Goal: Transaction & Acquisition: Download file/media

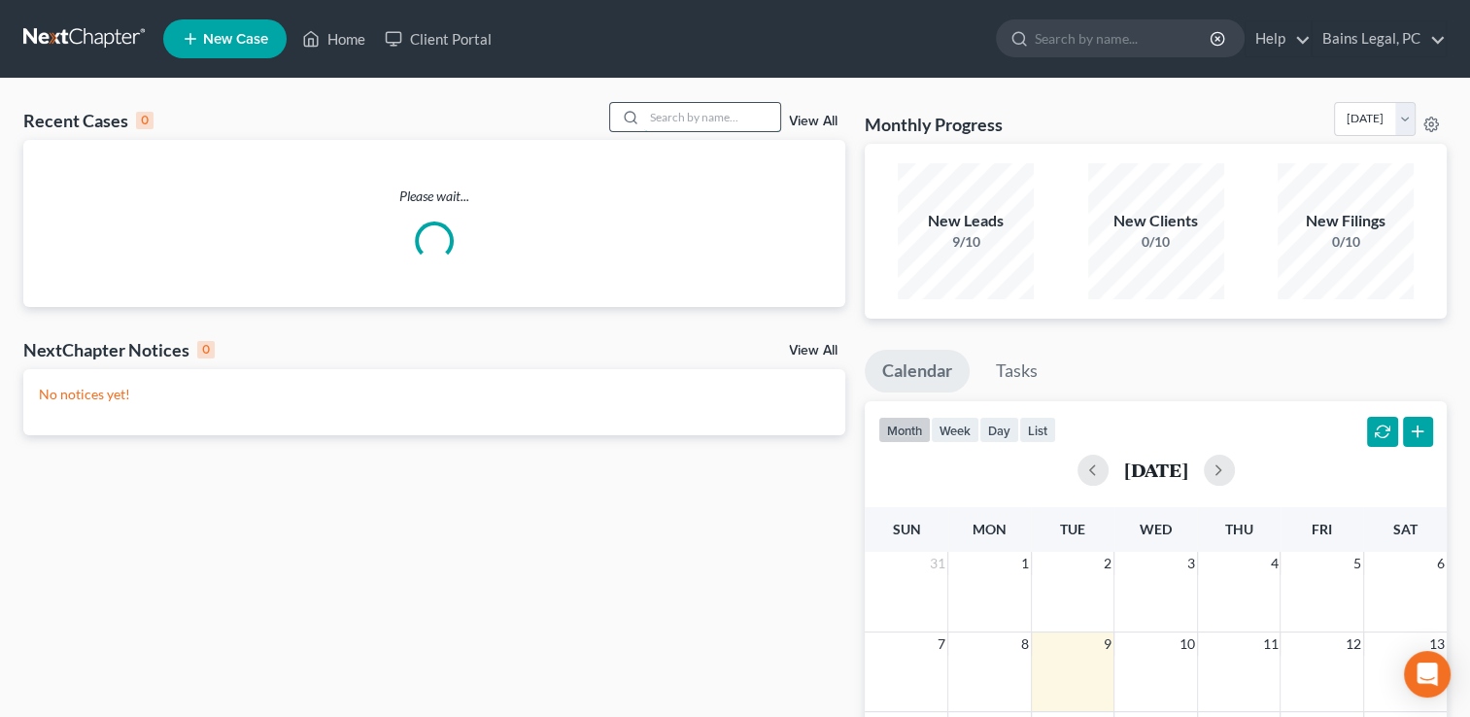
click at [712, 126] on input "search" at bounding box center [712, 117] width 136 height 28
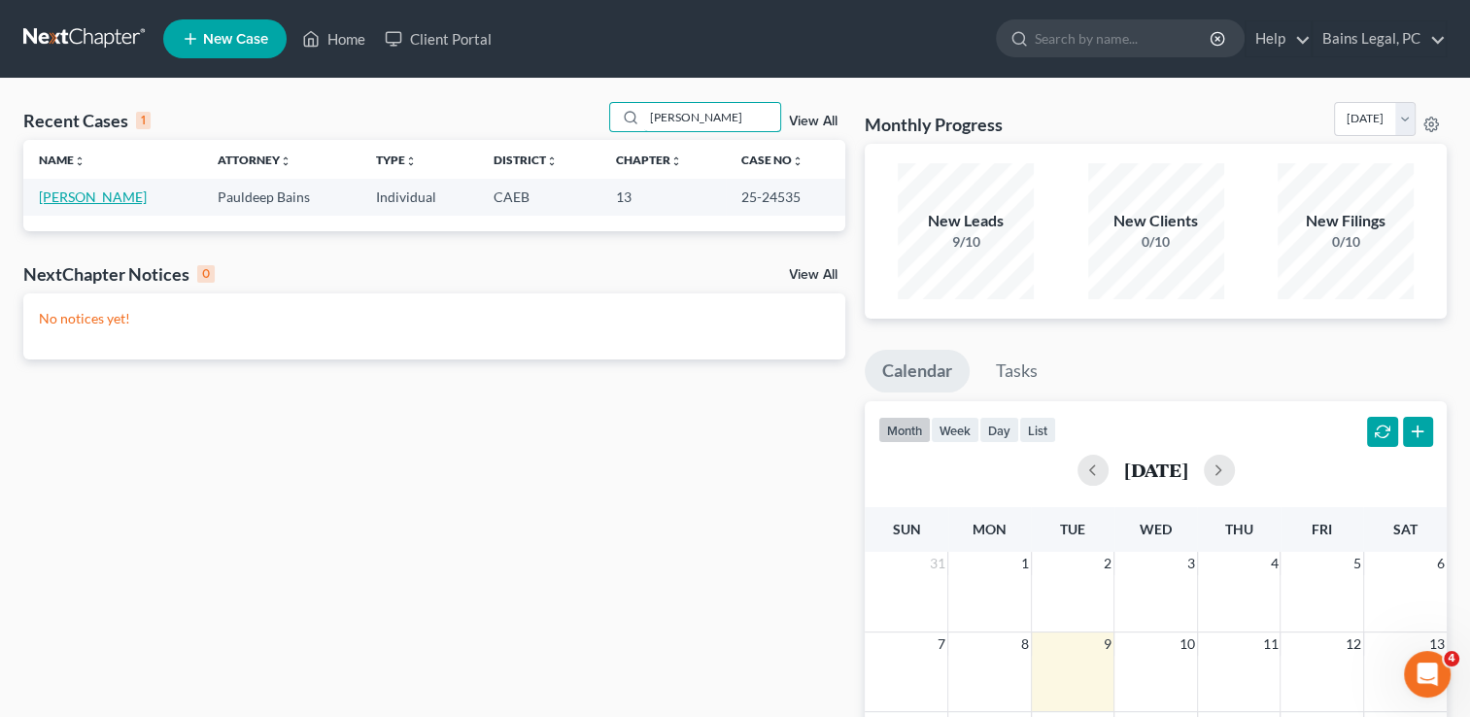
type input "[PERSON_NAME]"
click at [85, 197] on link "[PERSON_NAME]" at bounding box center [93, 196] width 108 height 17
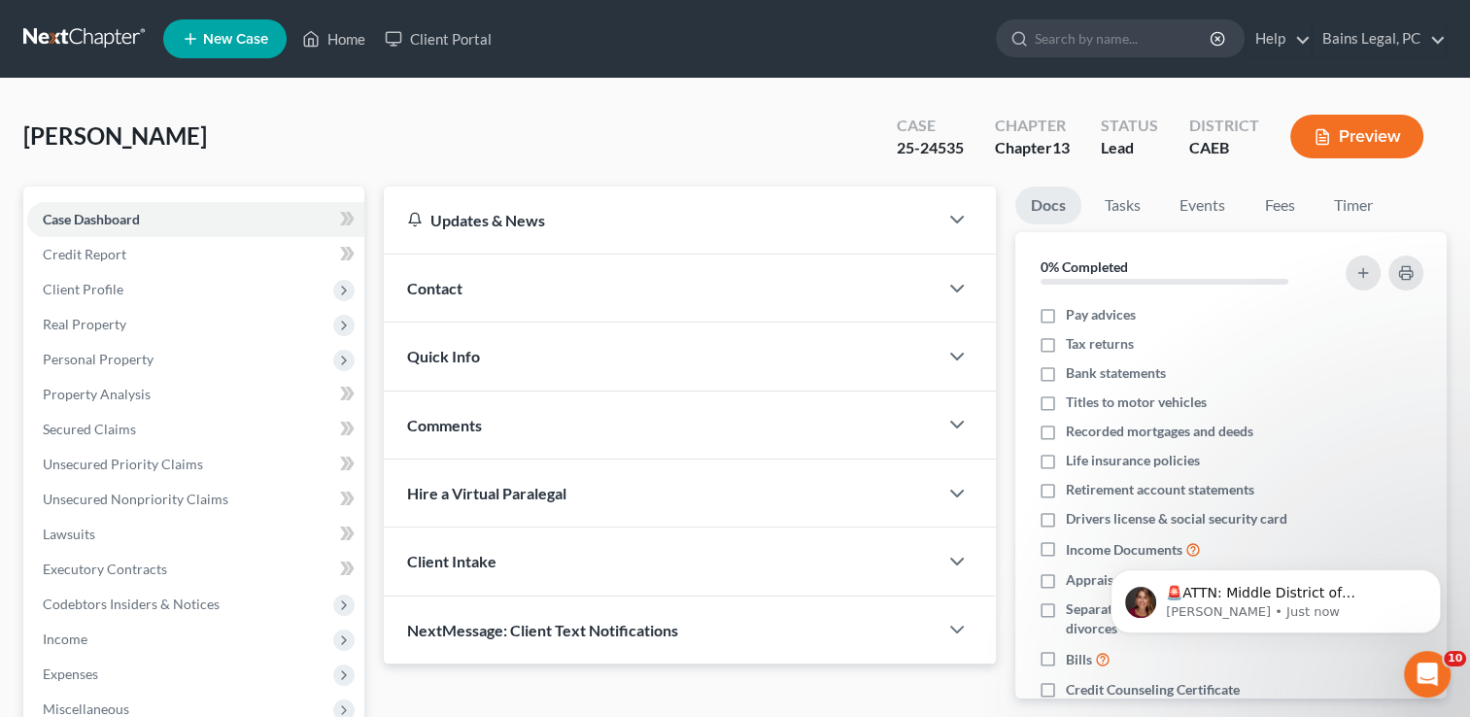
scroll to position [244, 0]
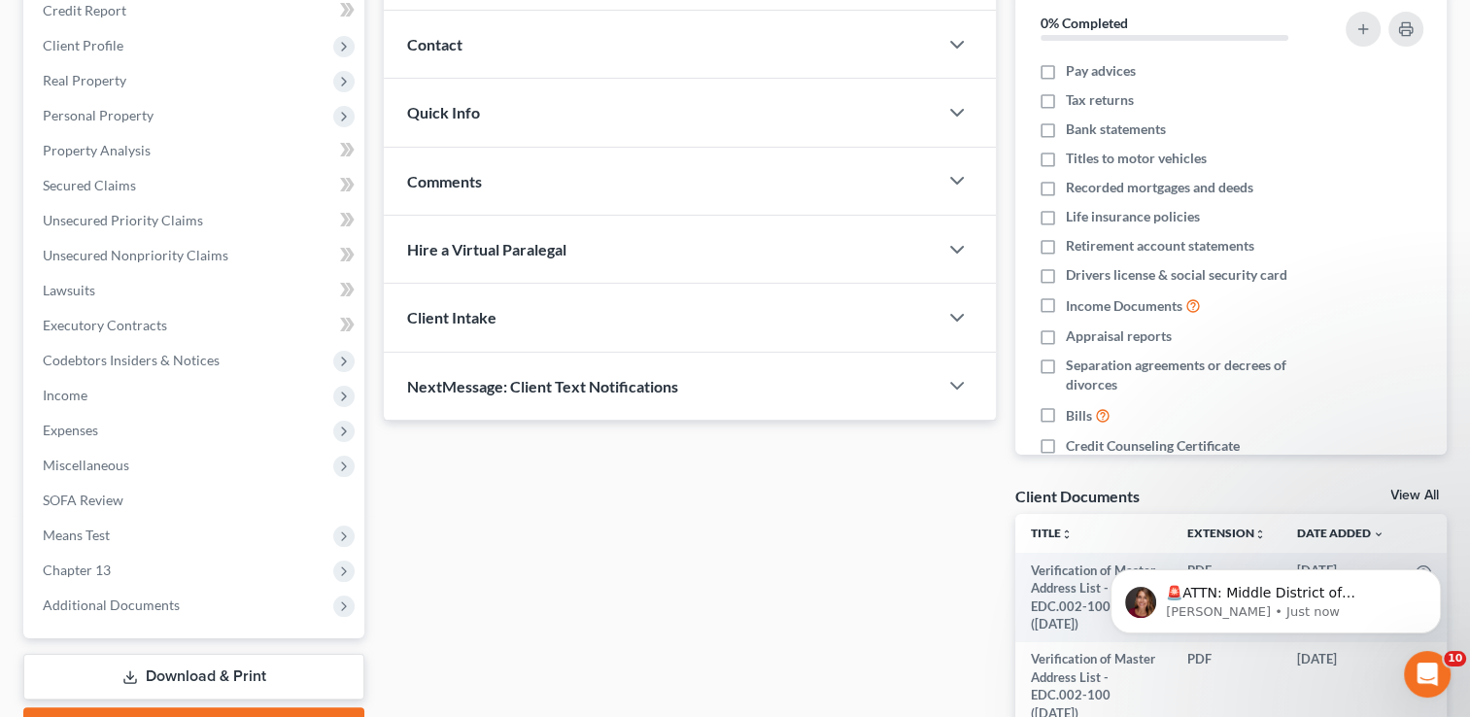
click at [239, 670] on link "Download & Print" at bounding box center [193, 677] width 341 height 46
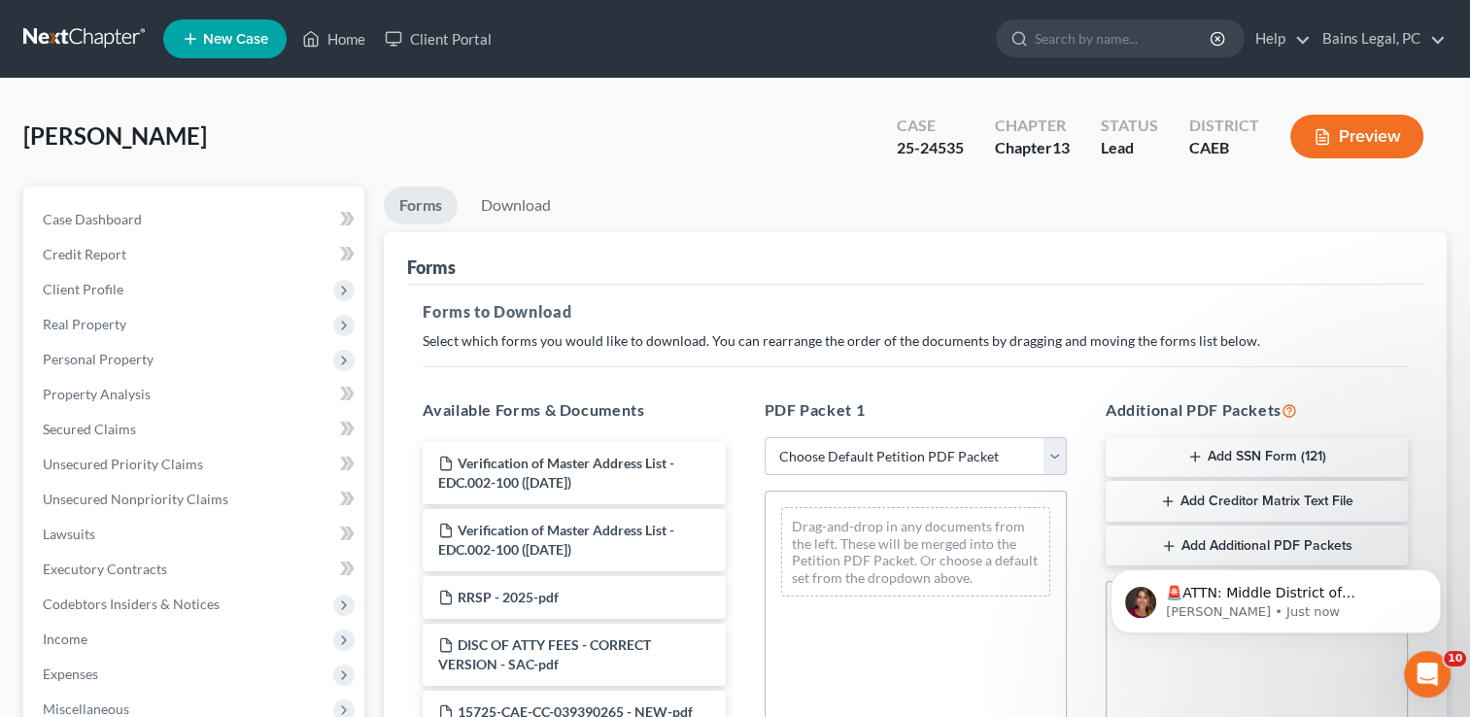
click at [915, 441] on select "Choose Default Petition PDF Packet Complete Bankruptcy Petition (all forms and …" at bounding box center [915, 456] width 302 height 39
select select "0"
click at [764, 437] on select "Choose Default Petition PDF Packet Complete Bankruptcy Petition (all forms and …" at bounding box center [915, 456] width 302 height 39
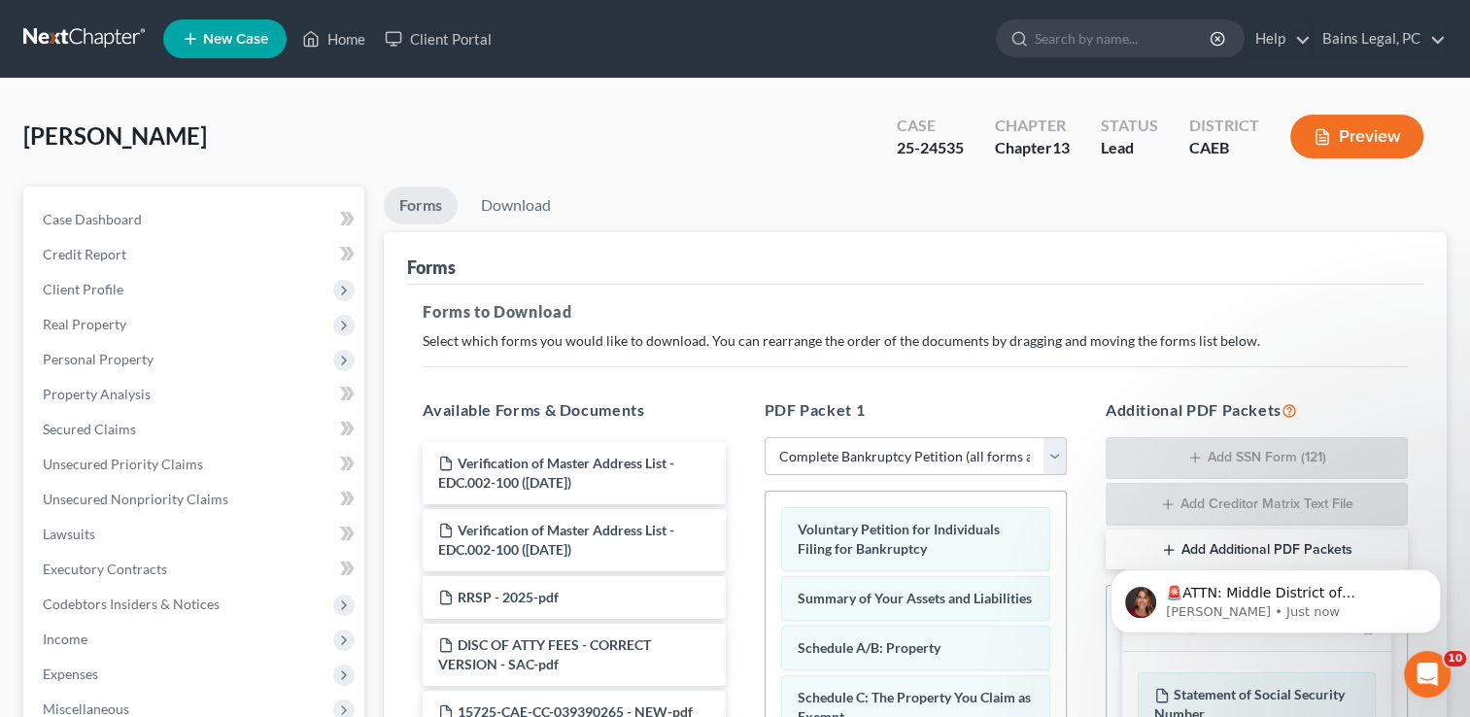
click at [889, 347] on p "Select which forms you would like to download. You can rearrange the order of t…" at bounding box center [915, 340] width 985 height 19
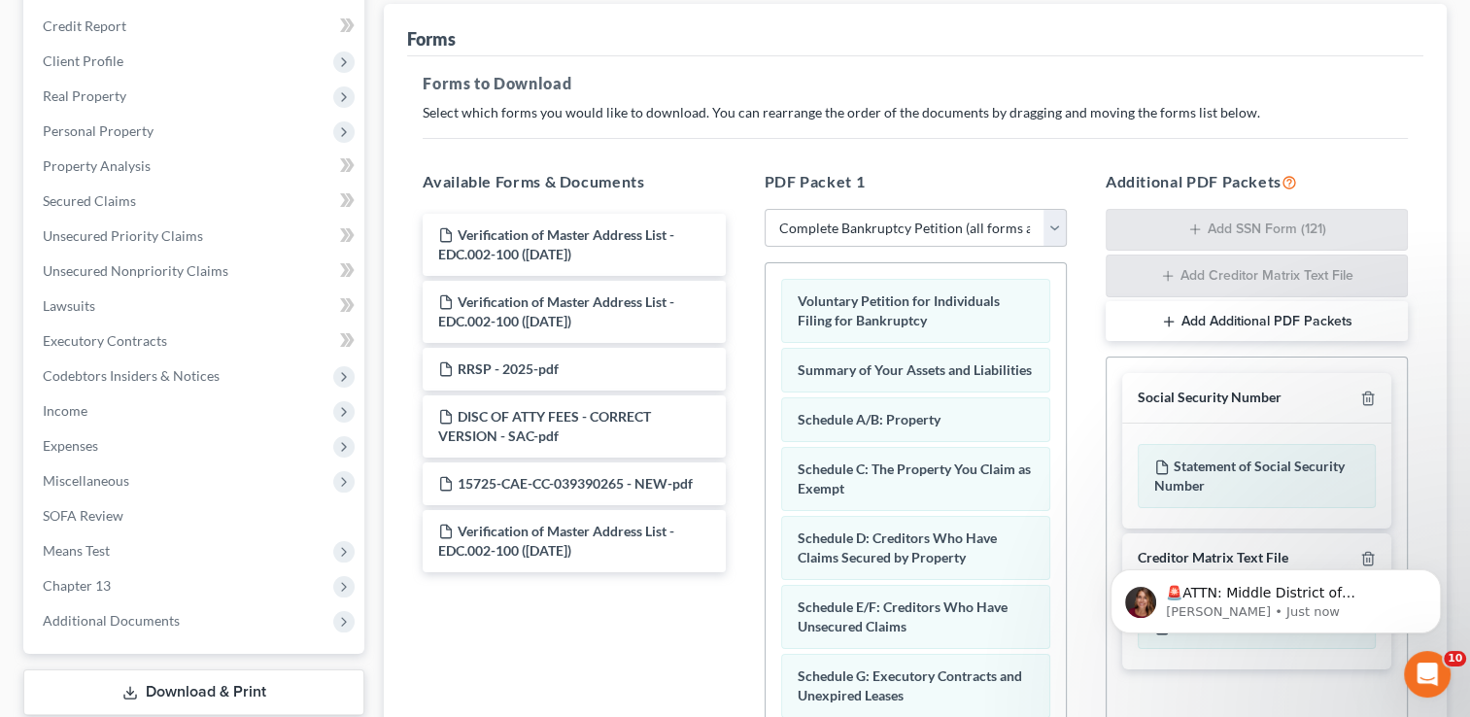
scroll to position [233, 0]
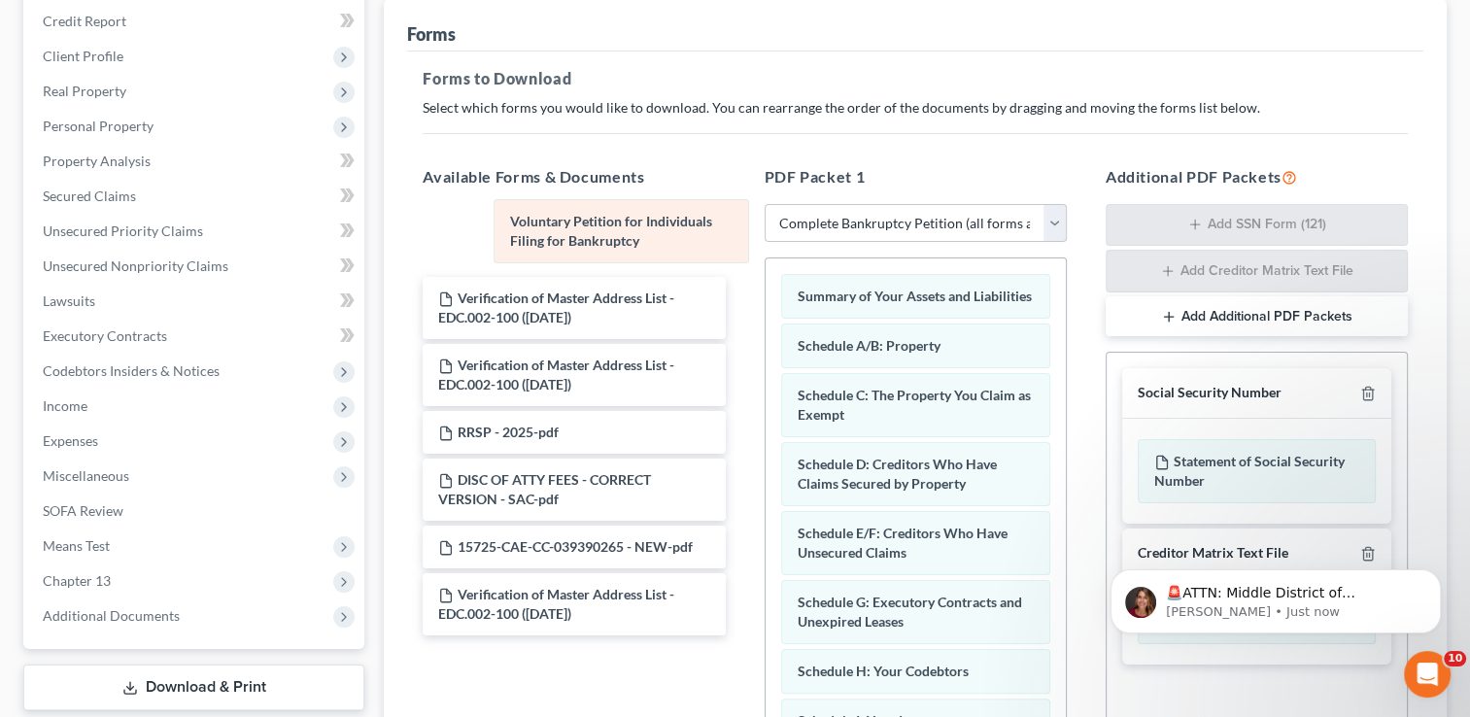
drag, startPoint x: 875, startPoint y: 284, endPoint x: 589, endPoint y: 210, distance: 295.9
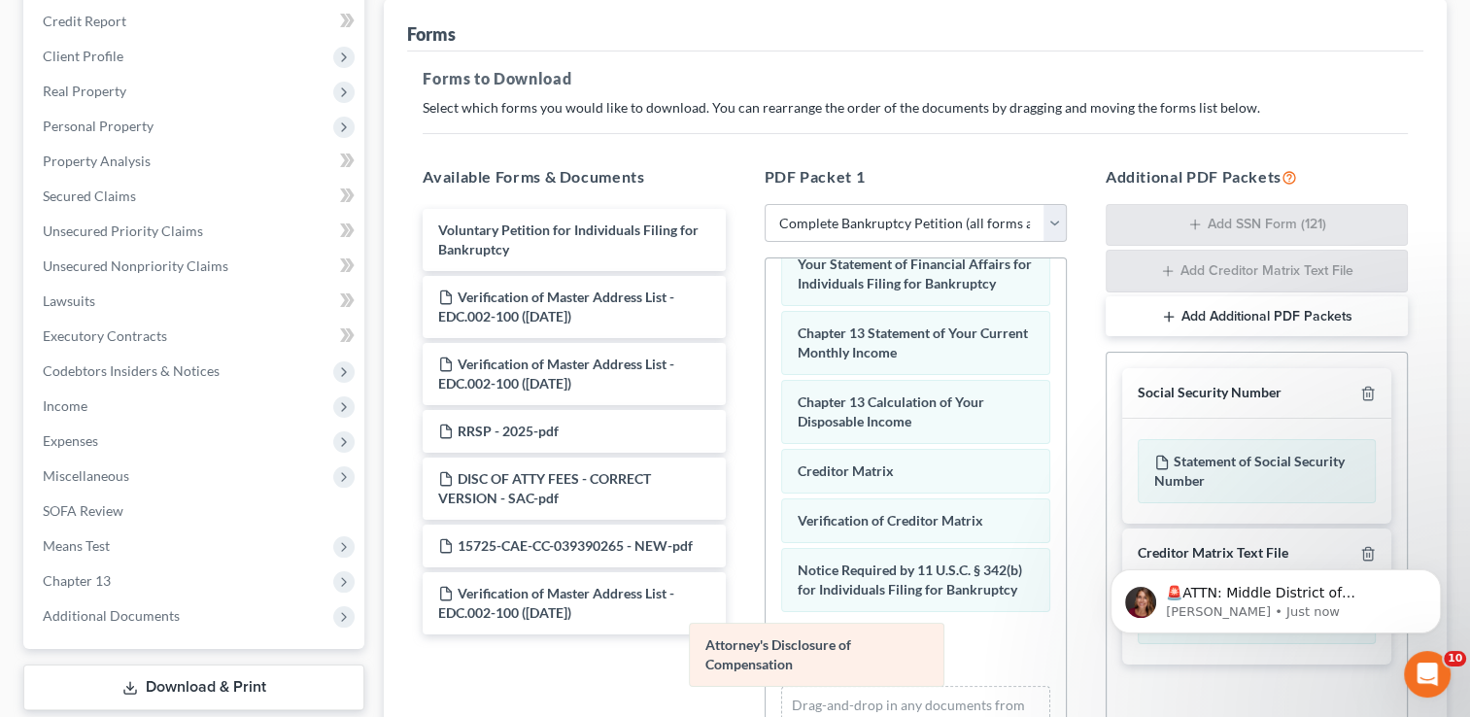
scroll to position [587, 0]
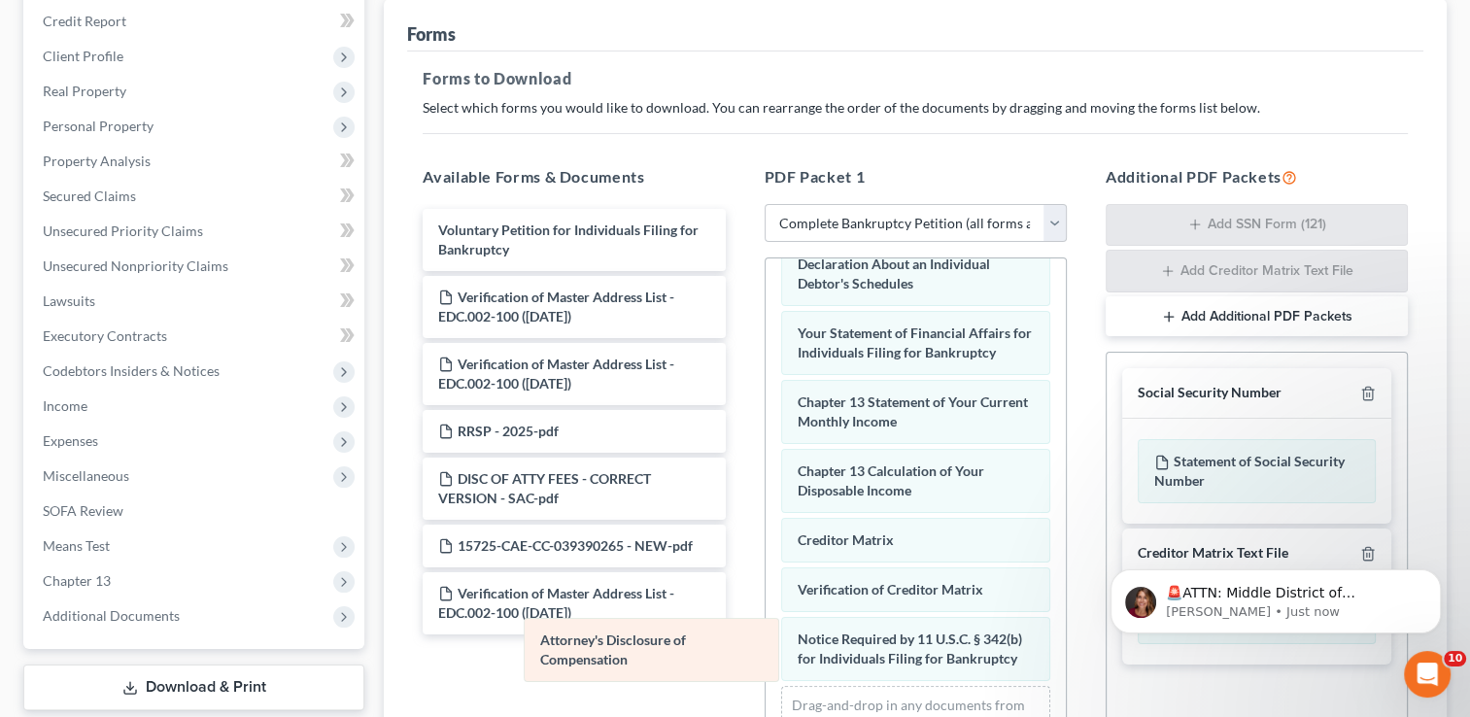
drag, startPoint x: 890, startPoint y: 663, endPoint x: 633, endPoint y: 664, distance: 256.4
click at [765, 664] on div "Attorney's Disclosure of Compensation Summary of Your Assets and Liabilities Sc…" at bounding box center [915, 247] width 300 height 1088
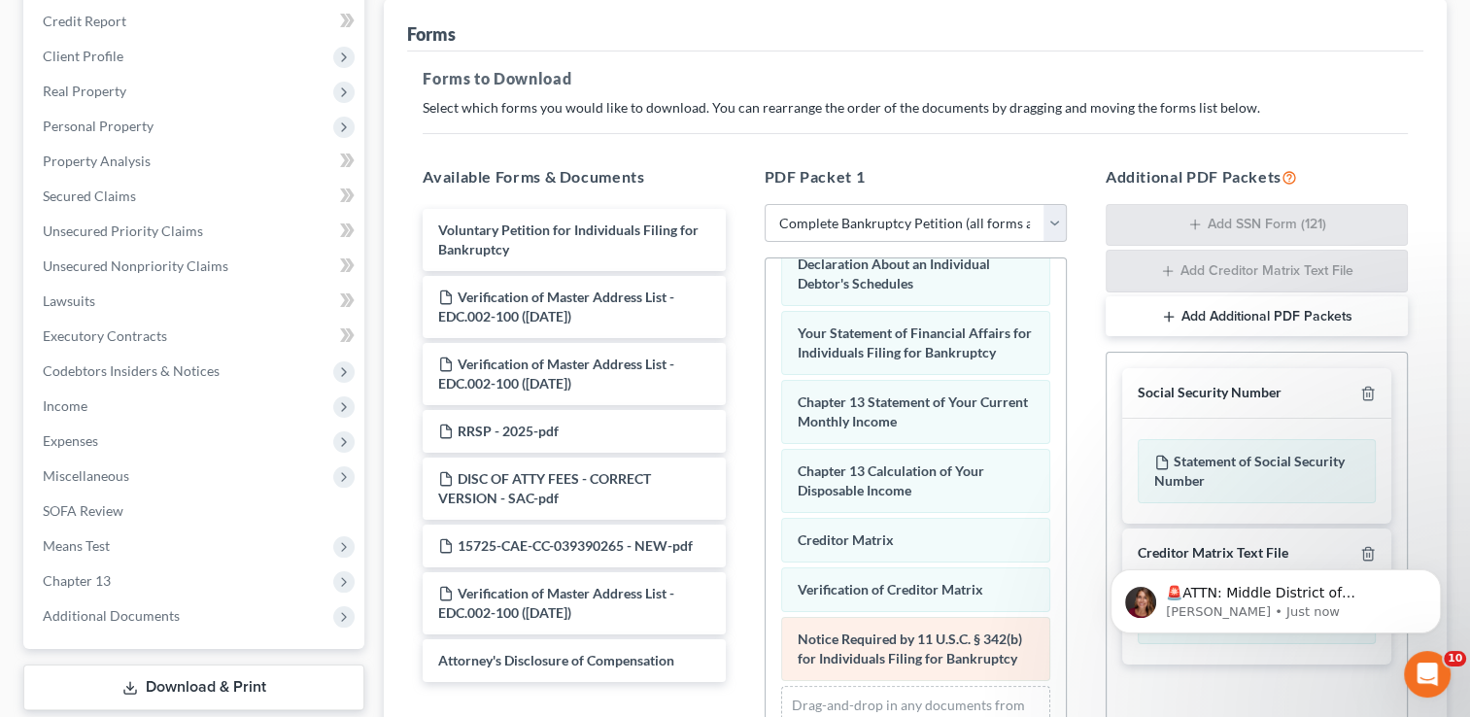
scroll to position [498, 0]
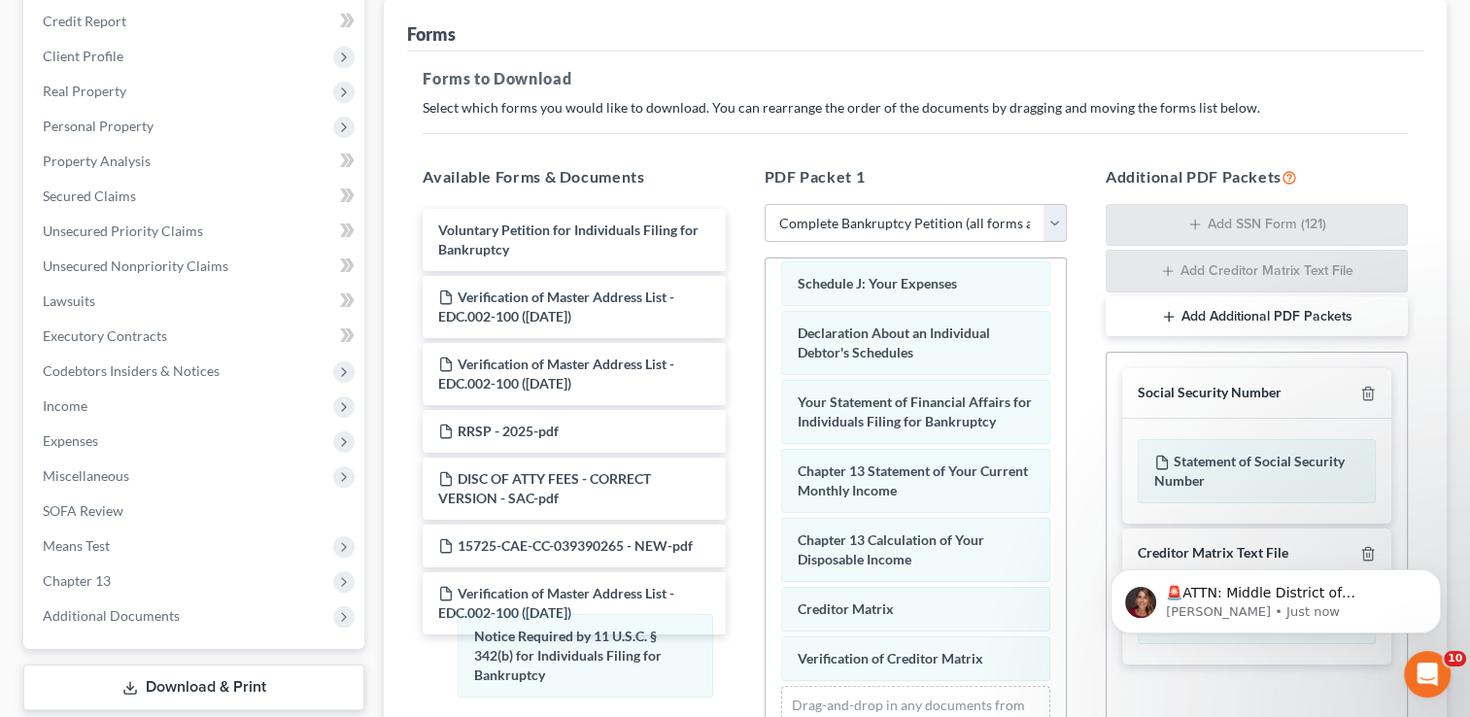
click at [765, 651] on div "Notice Required by 11 U.S.C. § 342(b) for Individuals Filing for Bankruptcy Sum…" at bounding box center [915, 281] width 300 height 1019
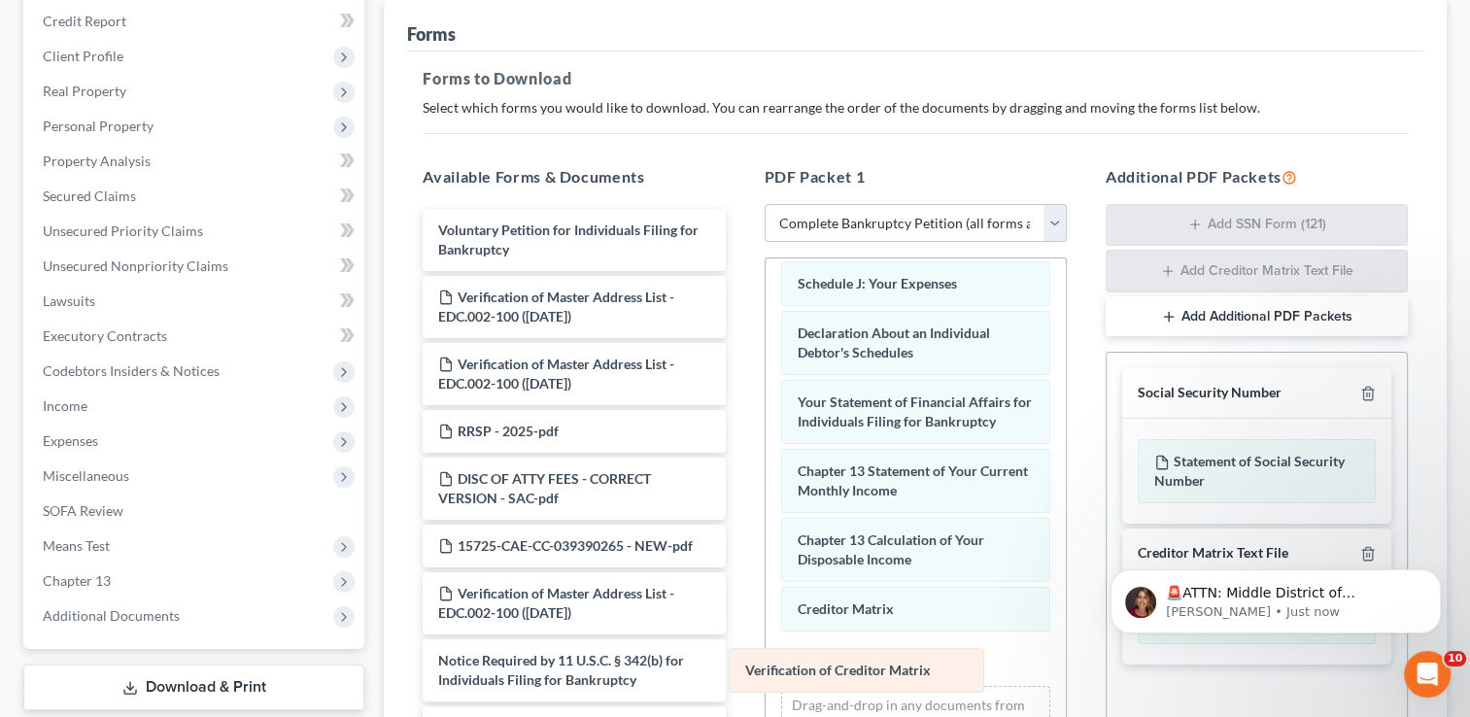
scroll to position [450, 0]
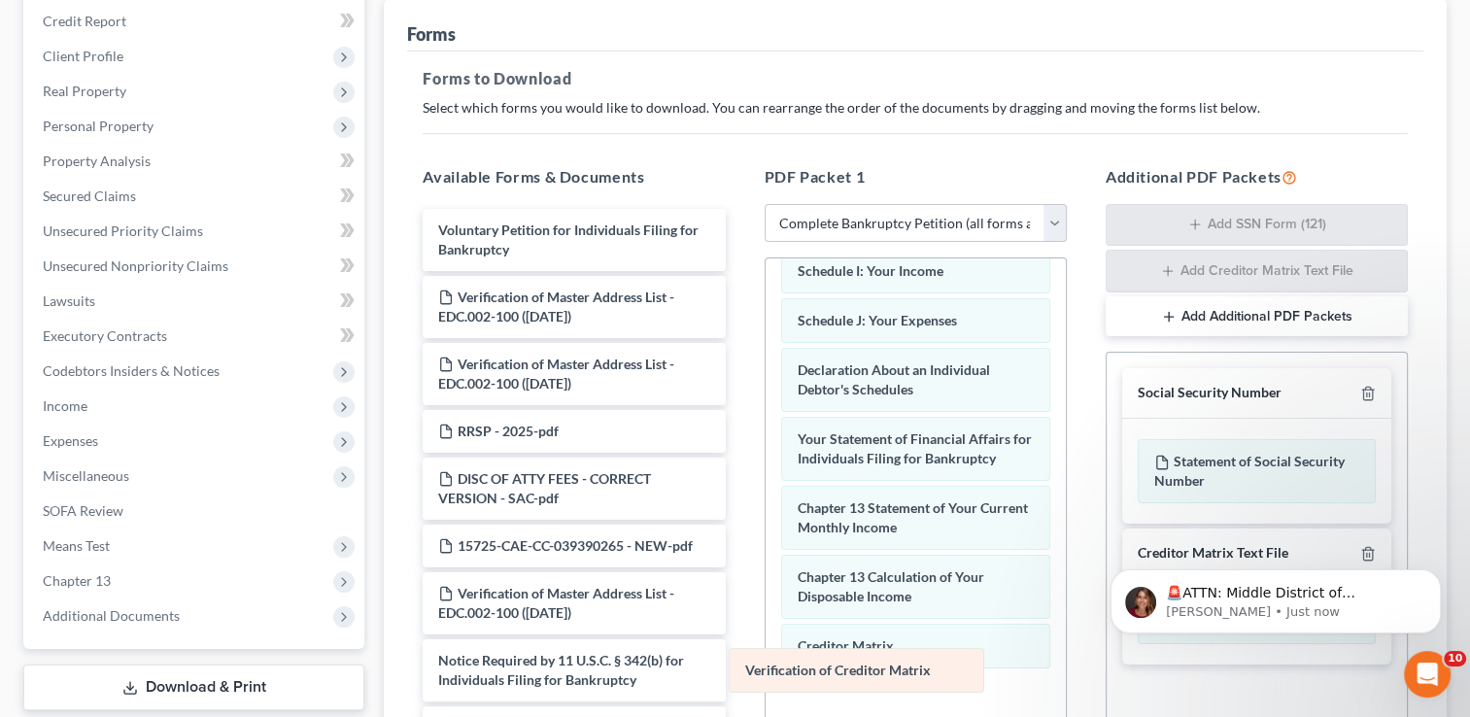
drag, startPoint x: 875, startPoint y: 643, endPoint x: 563, endPoint y: 645, distance: 311.8
click at [765, 645] on div "Verification of Creditor Matrix Summary of Your Assets and Liabilities Schedule…" at bounding box center [915, 318] width 300 height 1019
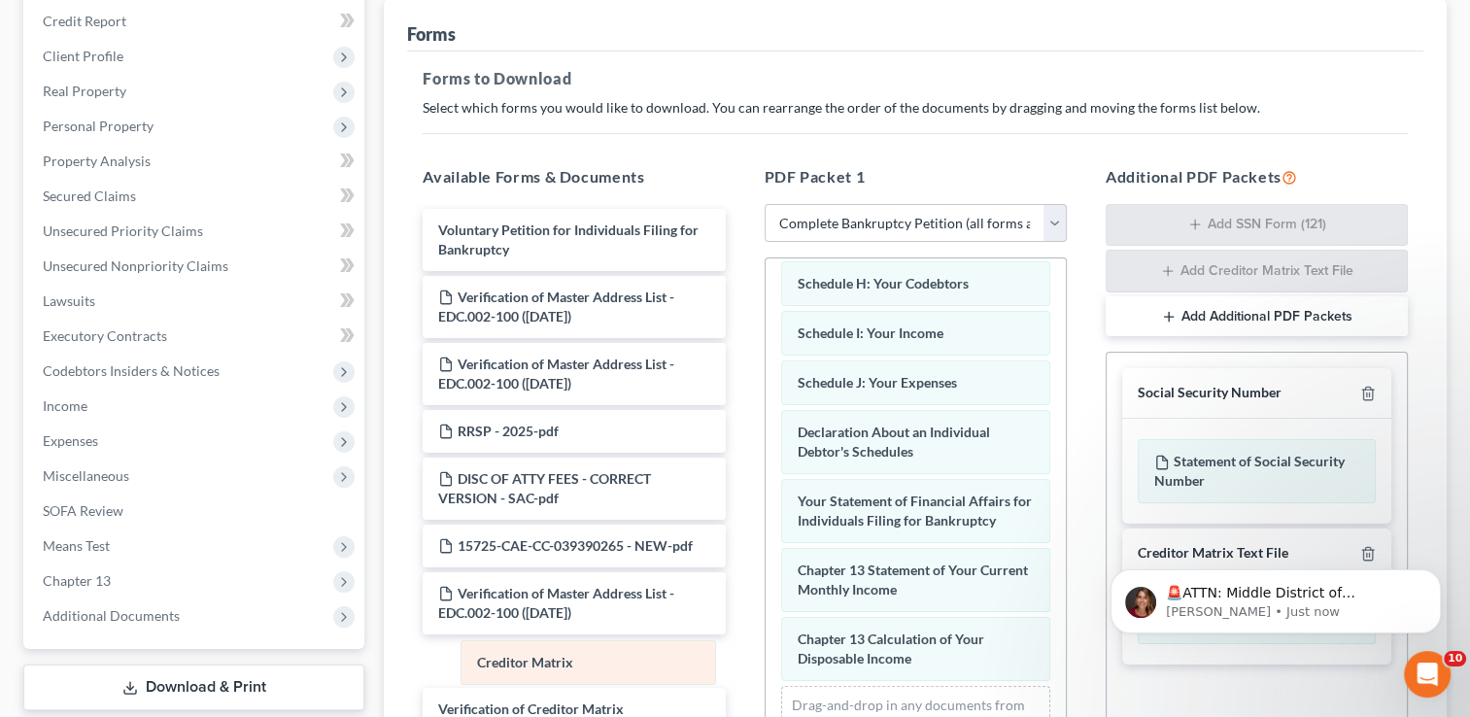
scroll to position [400, 0]
drag, startPoint x: 849, startPoint y: 647, endPoint x: 525, endPoint y: 649, distance: 324.4
click at [765, 649] on div "Creditor Matrix Summary of Your Assets and Liabilities Schedule A/B: Property S…" at bounding box center [915, 331] width 300 height 920
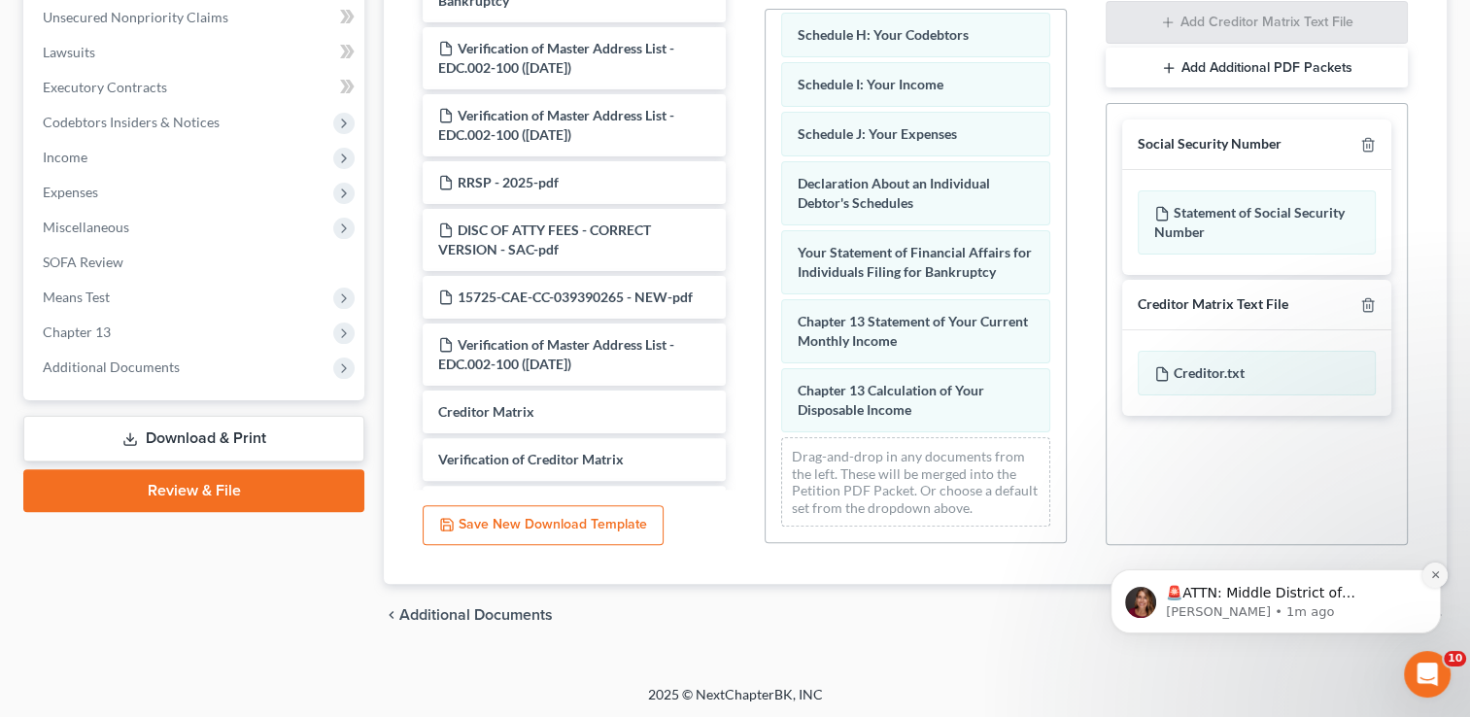
click at [1433, 568] on button "Dismiss notification" at bounding box center [1434, 574] width 25 height 25
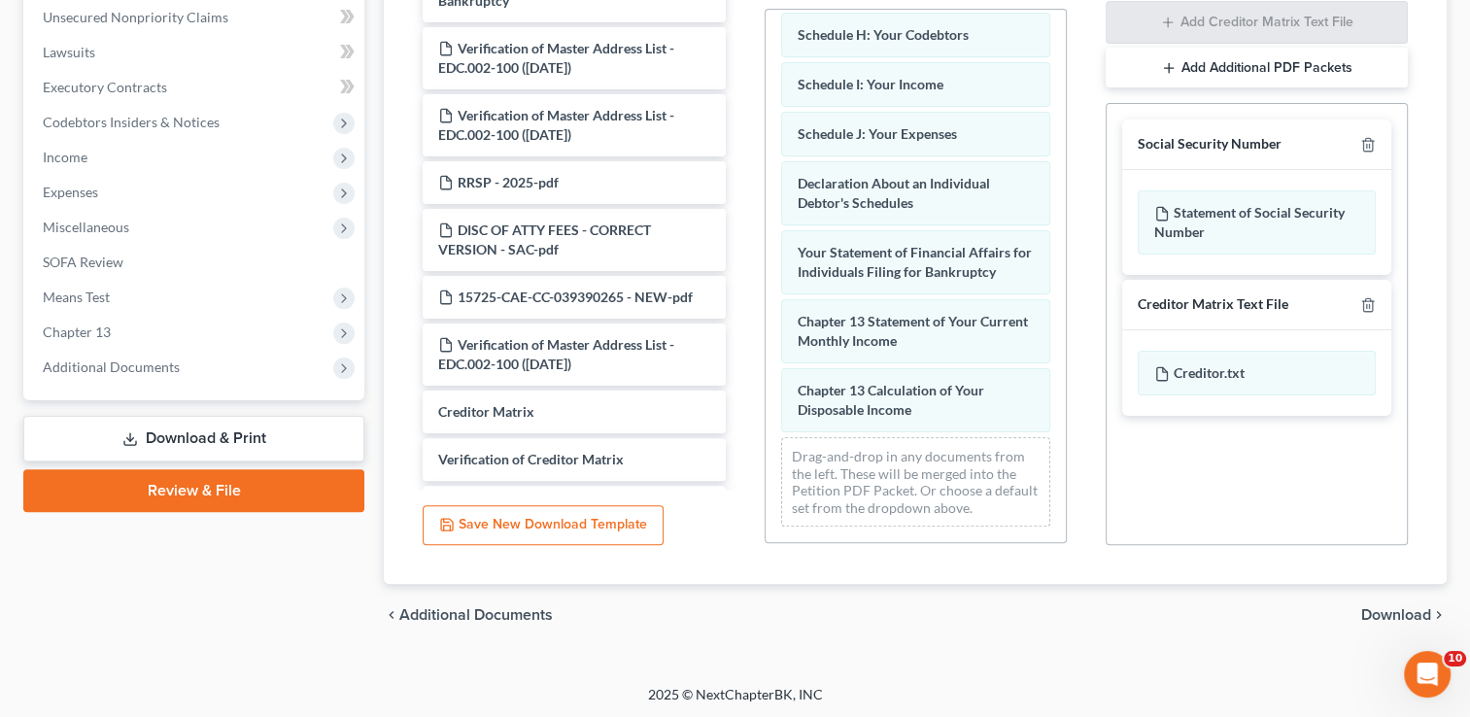
click at [1409, 618] on span "Download" at bounding box center [1396, 615] width 70 height 16
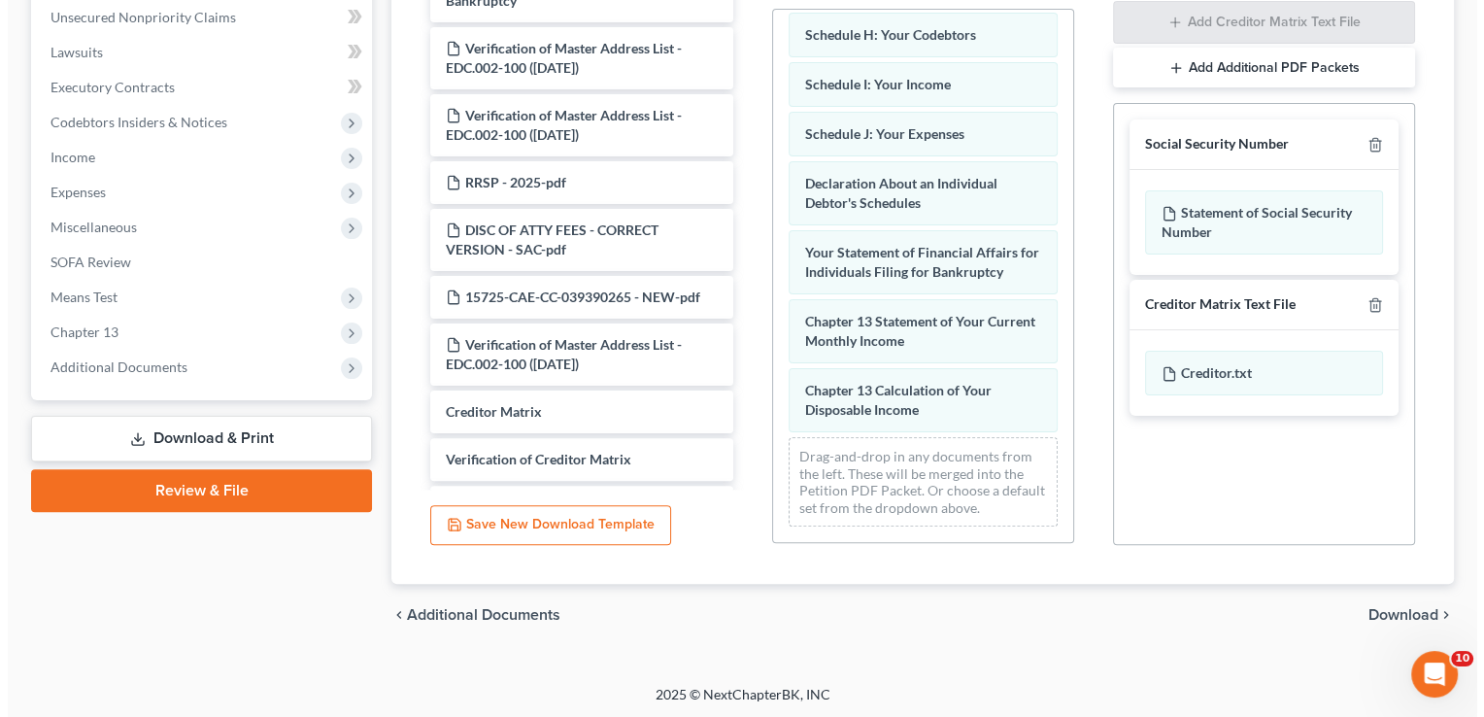
scroll to position [349, 0]
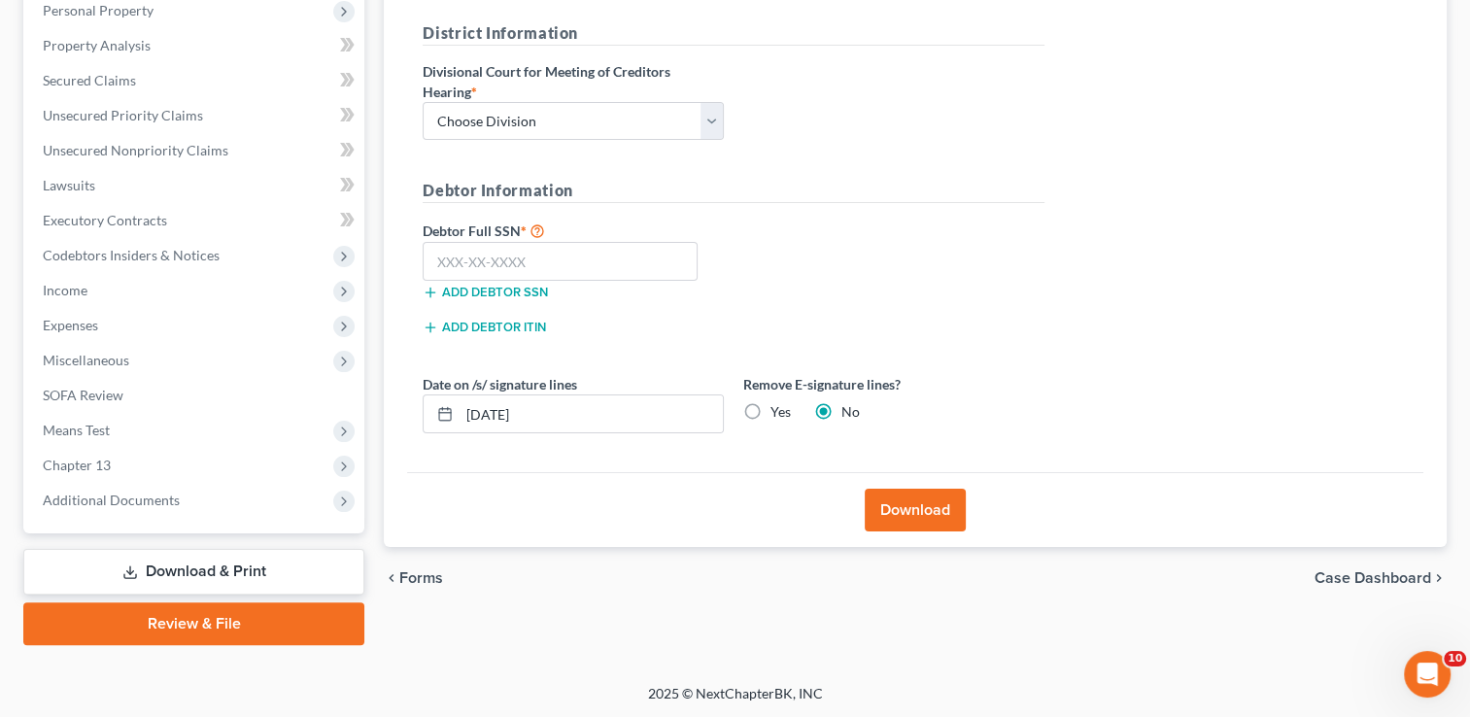
click at [558, 95] on label "Divisional Court for Meeting of Creditors Hearing *" at bounding box center [573, 81] width 301 height 41
click at [571, 134] on select "Choose Division Fresno Modesto [GEOGRAPHIC_DATA]" at bounding box center [573, 121] width 301 height 39
select select "2"
click at [423, 102] on select "Choose Division Fresno Modesto [GEOGRAPHIC_DATA]" at bounding box center [573, 121] width 301 height 39
click at [563, 262] on input "text" at bounding box center [560, 261] width 275 height 39
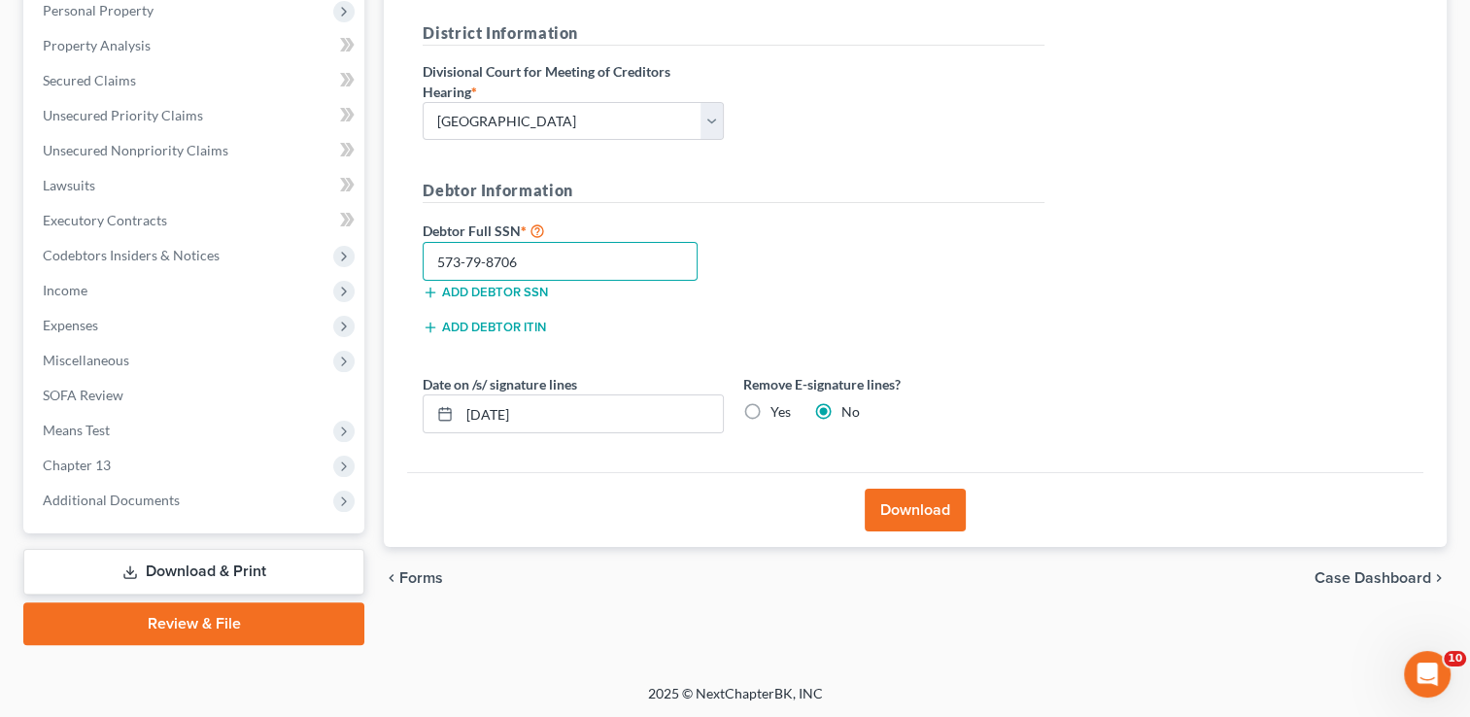
type input "573-79-8706"
click at [947, 506] on button "Download" at bounding box center [914, 510] width 101 height 43
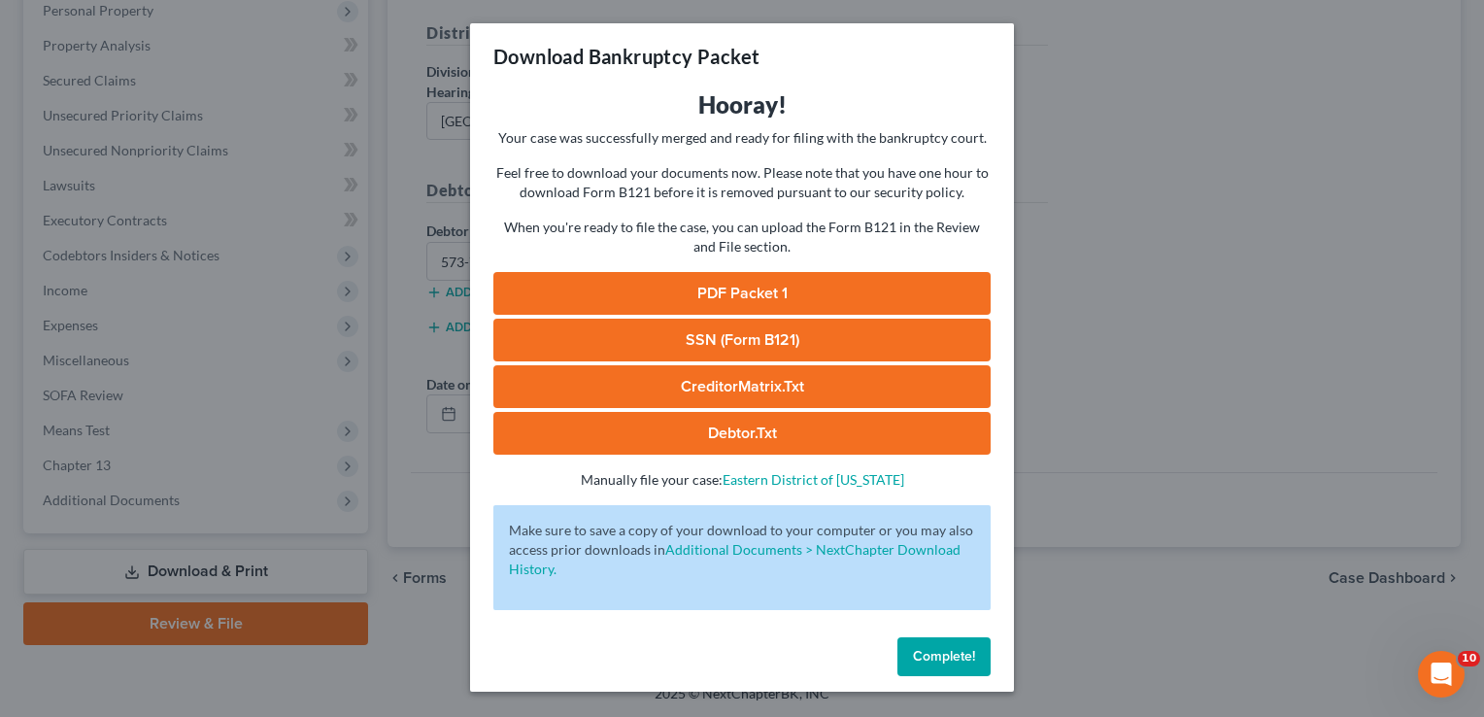
click at [808, 305] on link "PDF Packet 1" at bounding box center [741, 293] width 497 height 43
